Goal: Task Accomplishment & Management: Manage account settings

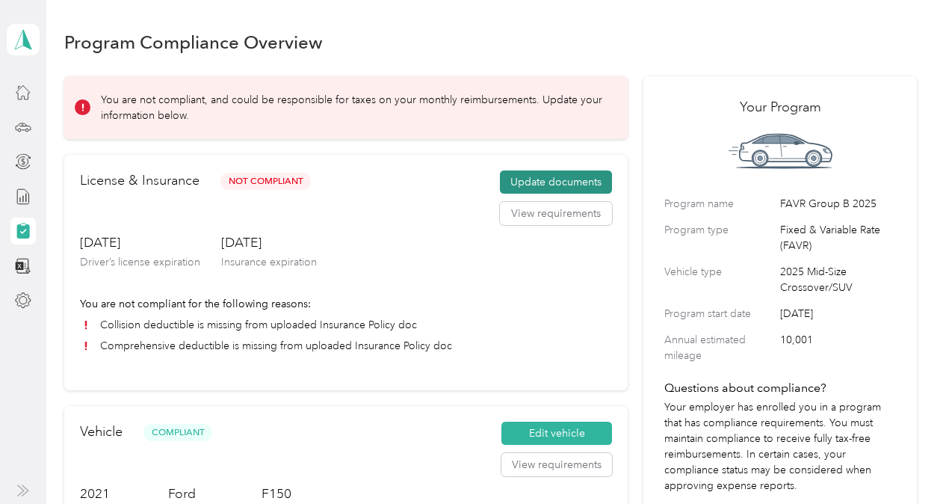
click at [529, 185] on button "Update documents" at bounding box center [556, 182] width 112 height 24
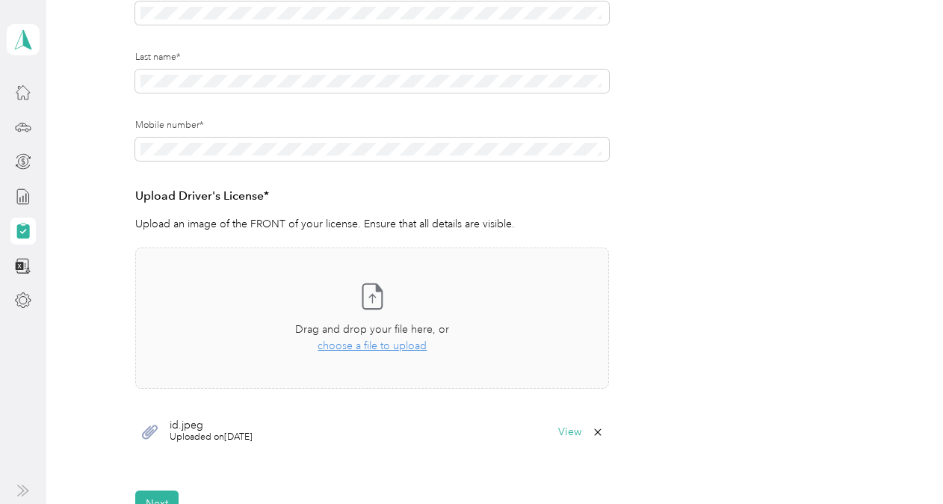
scroll to position [254, 0]
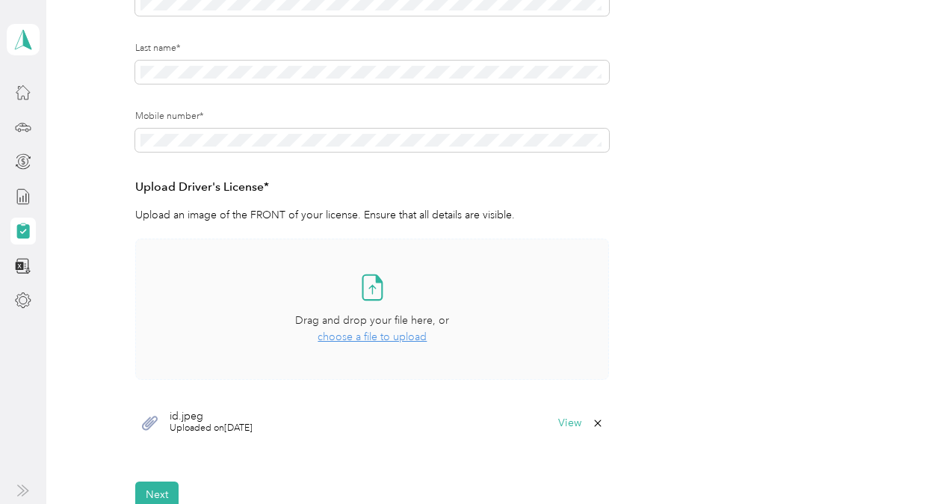
click at [401, 336] on span "choose a file to upload" at bounding box center [372, 336] width 109 height 13
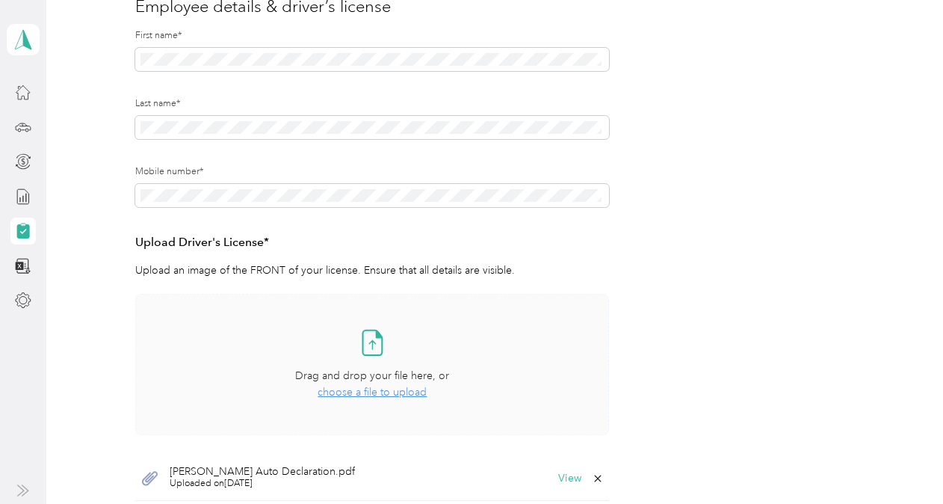
scroll to position [320, 0]
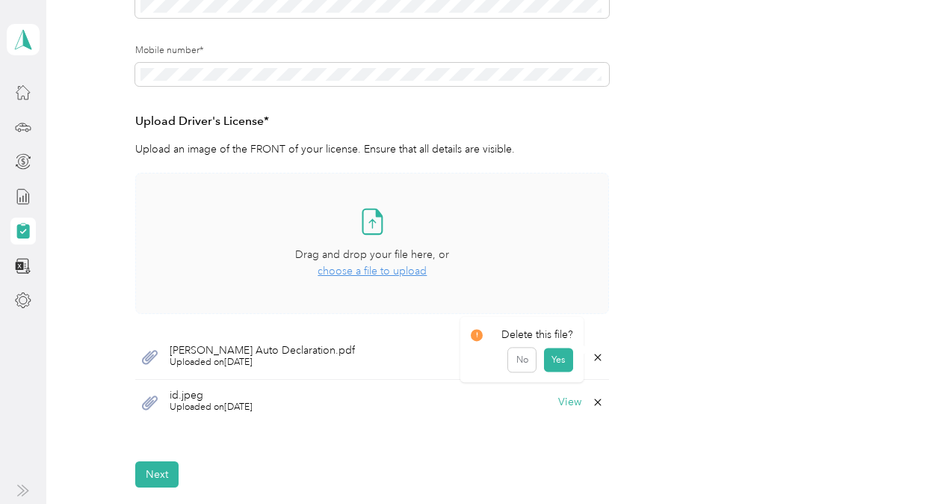
click at [592, 354] on icon at bounding box center [598, 357] width 12 height 12
click at [526, 366] on button "No" at bounding box center [522, 367] width 28 height 24
click at [594, 357] on icon at bounding box center [598, 357] width 12 height 12
click at [526, 362] on button "No" at bounding box center [522, 367] width 28 height 24
click at [252, 398] on span "id.jpeg" at bounding box center [211, 395] width 83 height 10
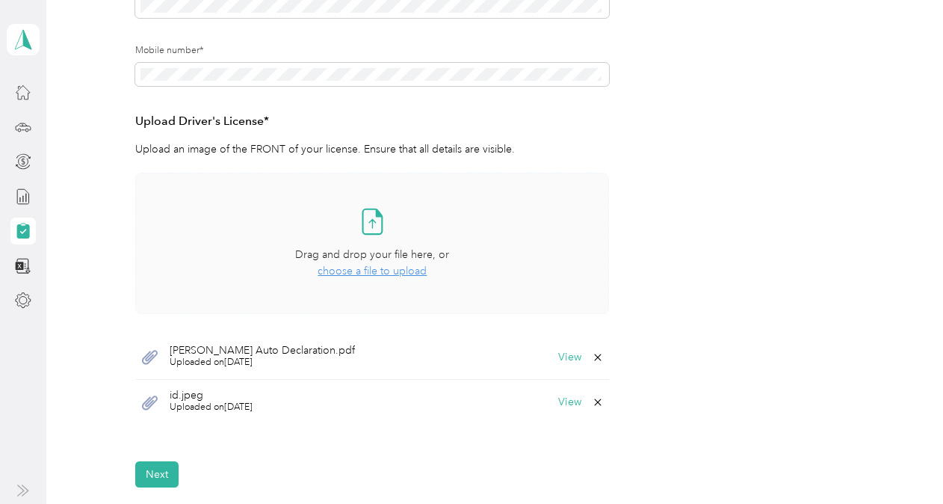
click at [252, 398] on span "id.jpeg" at bounding box center [211, 395] width 83 height 10
click at [562, 405] on button "View" at bounding box center [569, 402] width 23 height 10
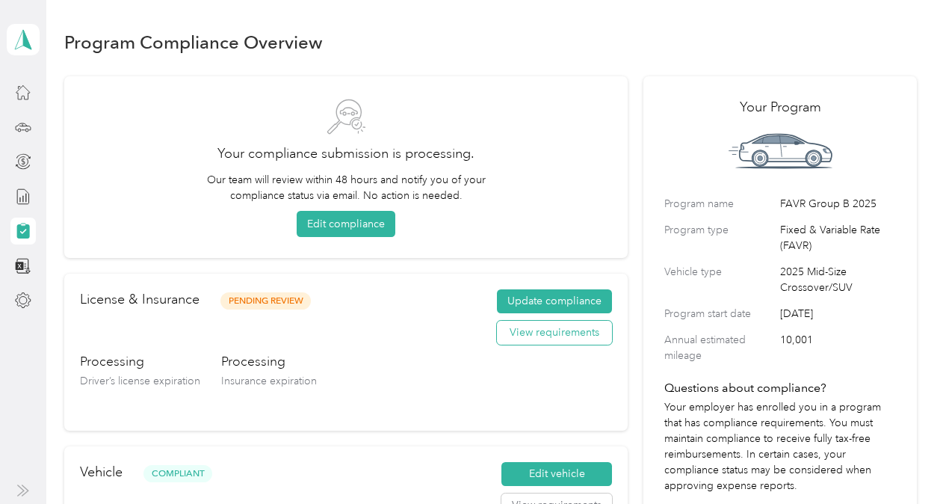
click at [592, 333] on button "View requirements" at bounding box center [554, 333] width 115 height 24
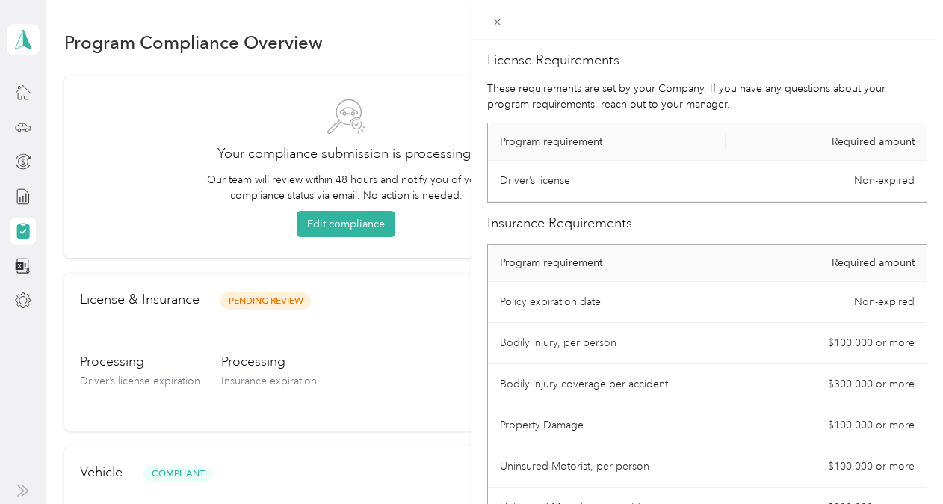
click at [436, 310] on div "License Requirements These requirements are set by your Company. If you have an…" at bounding box center [471, 252] width 943 height 504
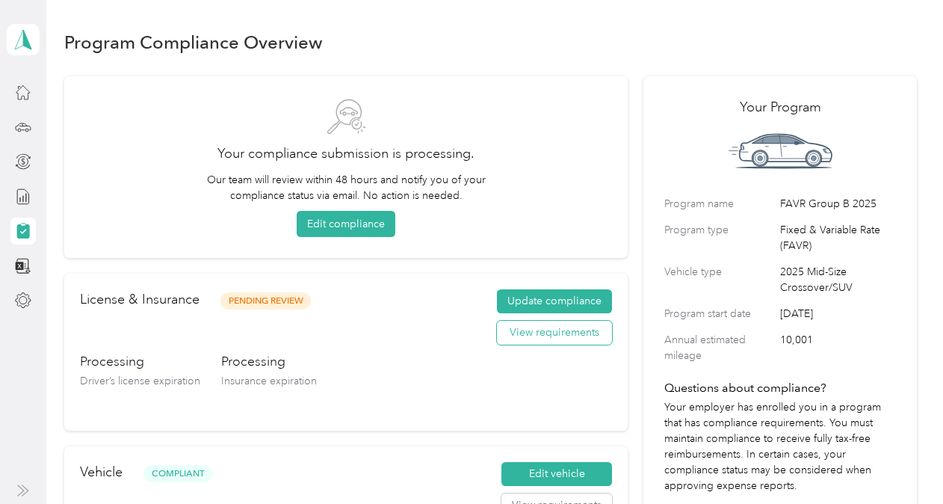
click at [555, 330] on button "View requirements" at bounding box center [554, 333] width 115 height 24
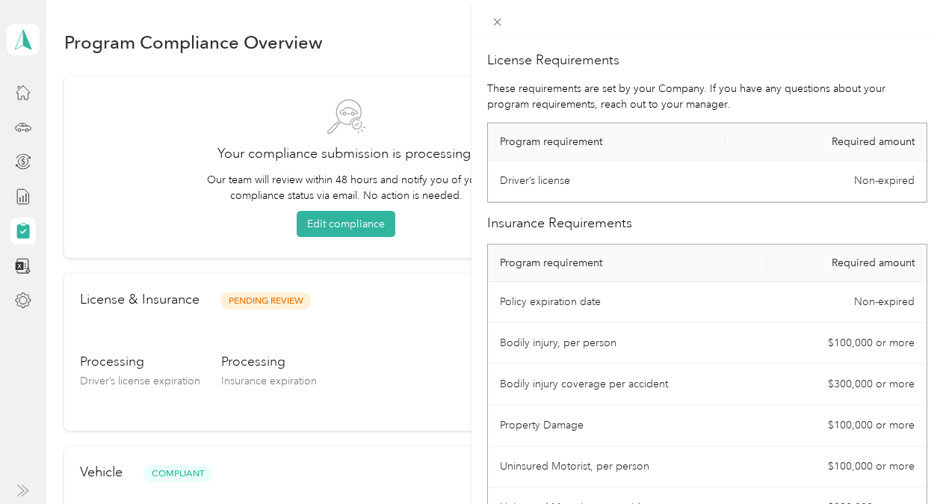
click at [383, 321] on div "License Requirements These requirements are set by your Company. If you have an…" at bounding box center [471, 252] width 943 height 504
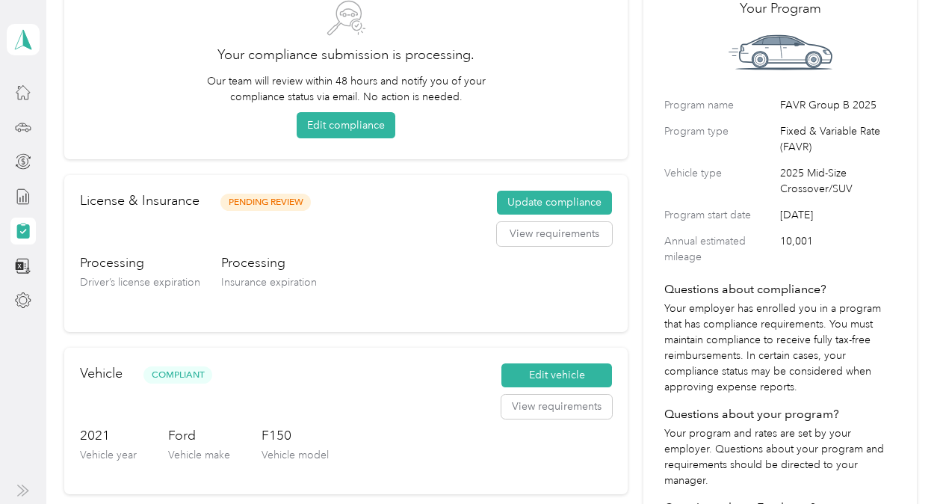
scroll to position [106, 0]
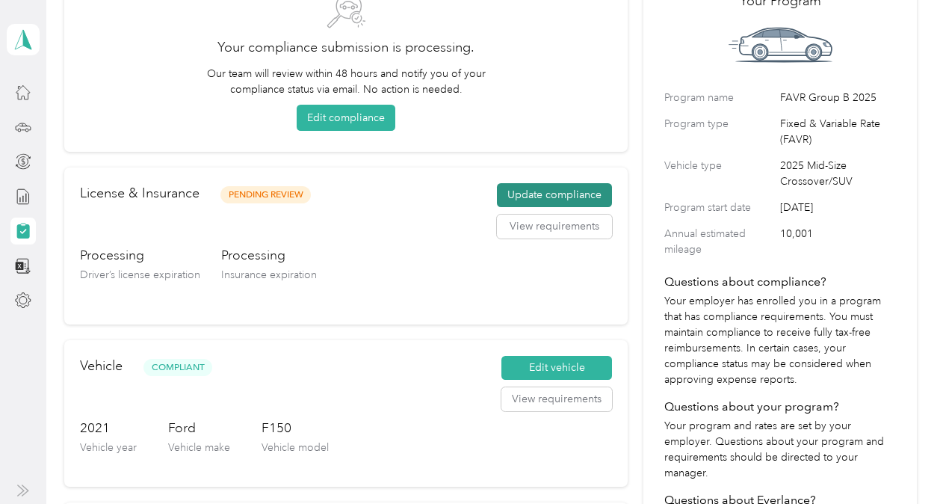
click at [529, 191] on button "Update compliance" at bounding box center [554, 195] width 115 height 24
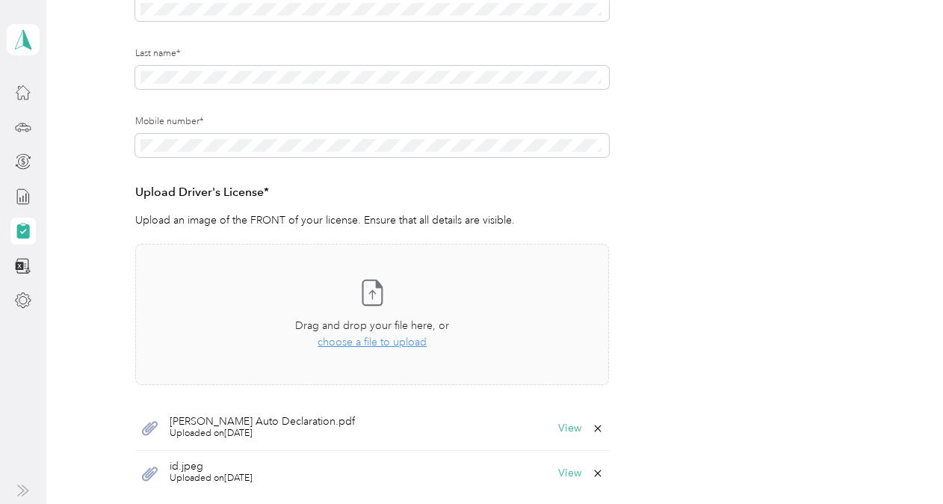
scroll to position [284, 0]
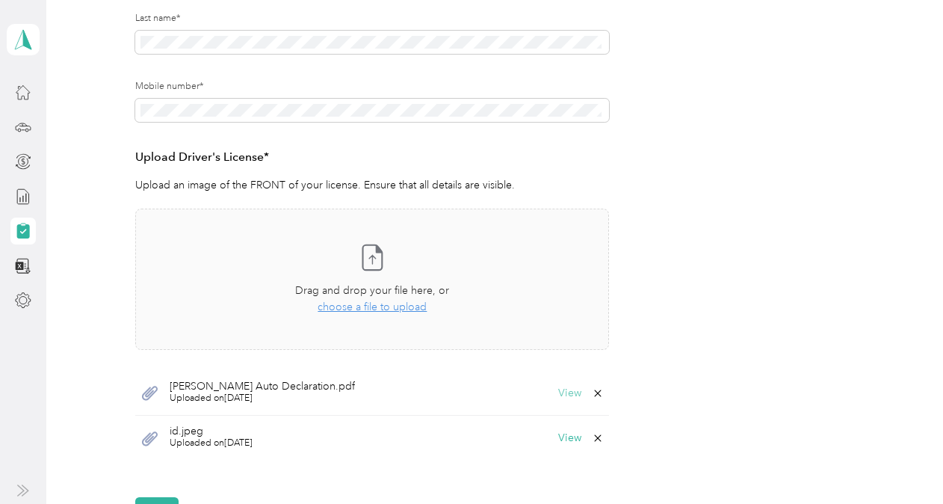
click at [574, 391] on button "View" at bounding box center [569, 393] width 23 height 10
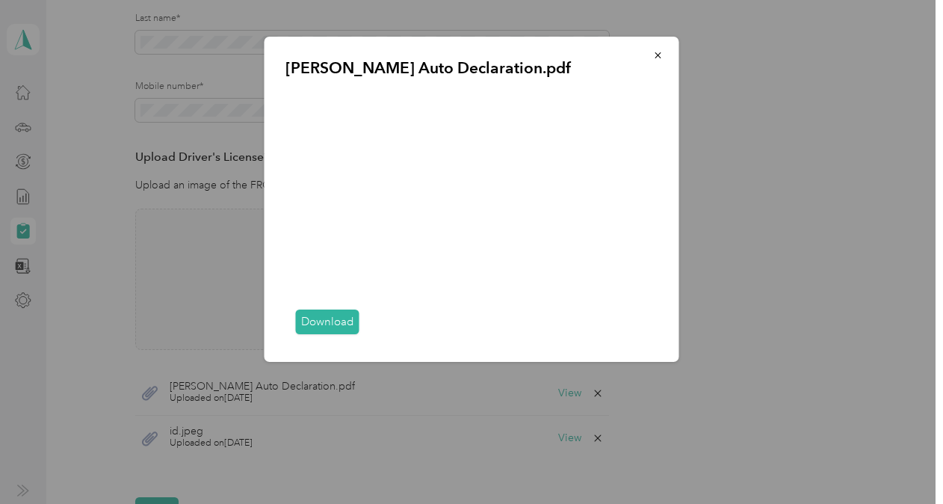
click at [653, 327] on div "Download" at bounding box center [472, 323] width 373 height 38
click at [653, 330] on div "Download" at bounding box center [472, 323] width 373 height 38
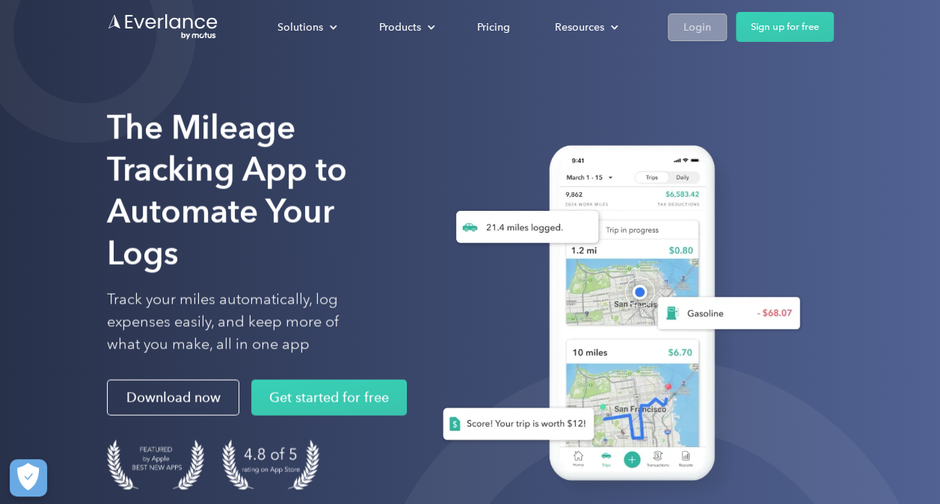
click at [705, 25] on div "Login" at bounding box center [697, 27] width 28 height 19
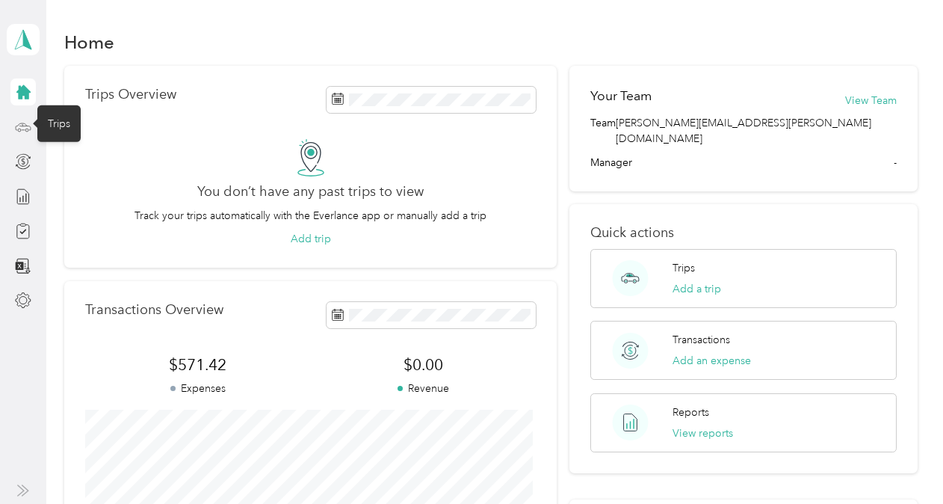
click at [16, 127] on icon at bounding box center [23, 126] width 15 height 7
